Goal: Check status: Check status

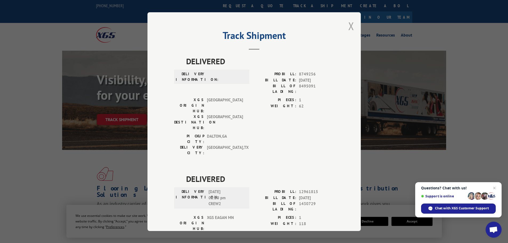
click at [349, 23] on button "Close modal" at bounding box center [352, 26] width 6 height 14
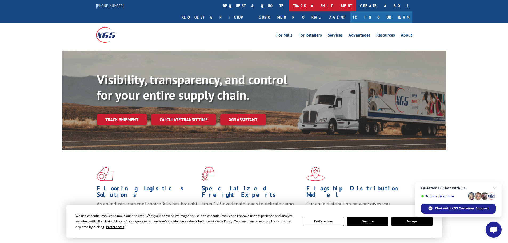
click at [289, 6] on link "track a shipment" at bounding box center [322, 5] width 67 height 11
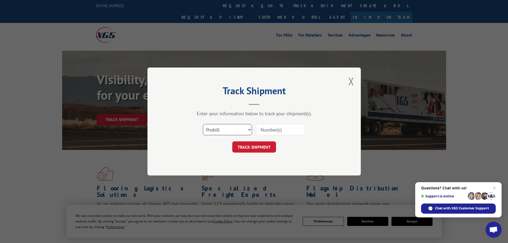
click at [217, 131] on select "Select category... Probill BOL PO" at bounding box center [227, 129] width 49 height 11
select select "po"
click at [203, 124] on select "Select category... Probill BOL PO" at bounding box center [227, 129] width 49 height 11
click at [261, 129] on input at bounding box center [280, 129] width 49 height 11
paste input "06531685"
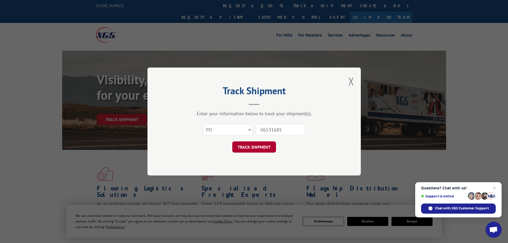
type input "06531685"
click at [260, 145] on button "TRACK SHIPMENT" at bounding box center [254, 146] width 44 height 11
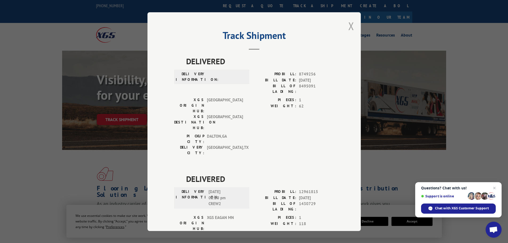
click at [349, 26] on button "Close modal" at bounding box center [352, 26] width 6 height 14
